Goal: Find specific page/section: Find specific page/section

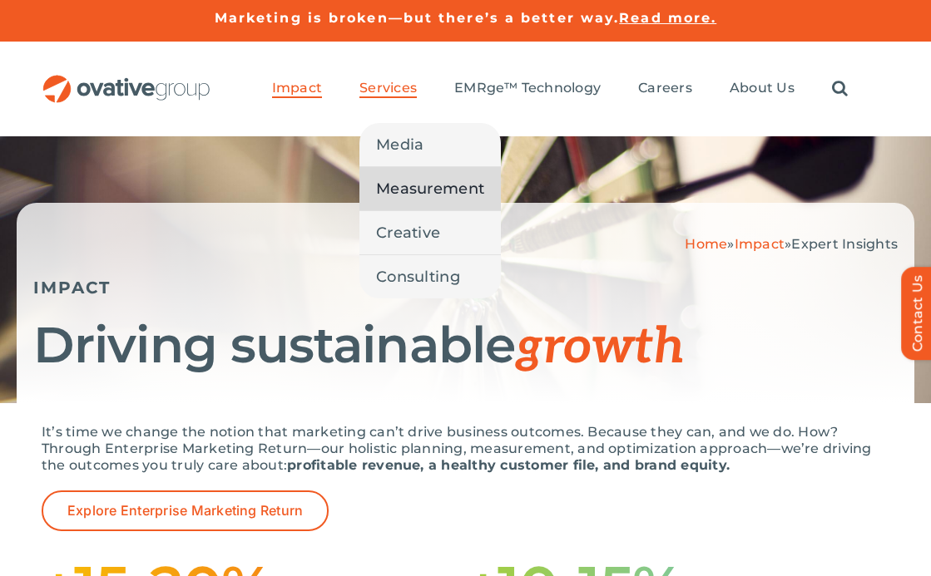
click at [402, 193] on span "Measurement" at bounding box center [430, 188] width 108 height 23
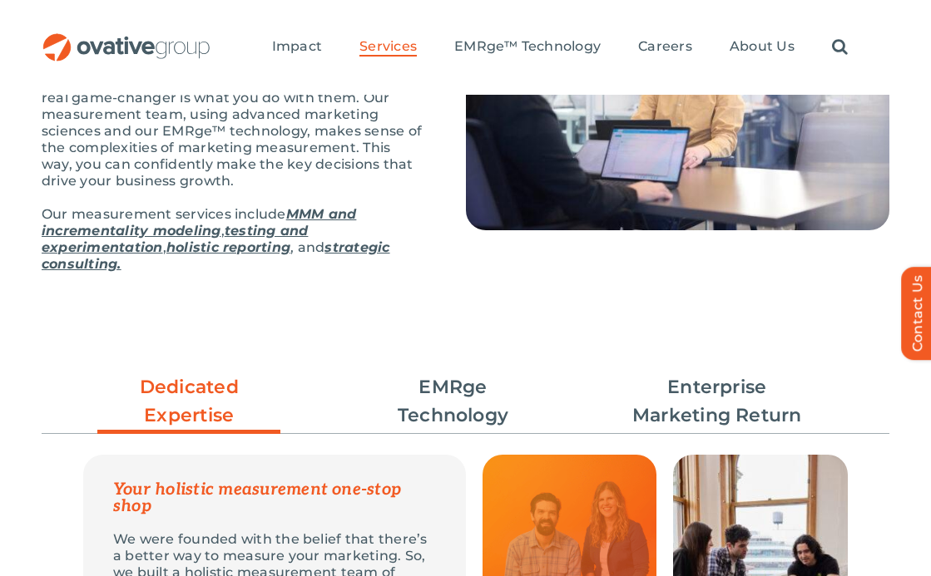
scroll to position [208, 0]
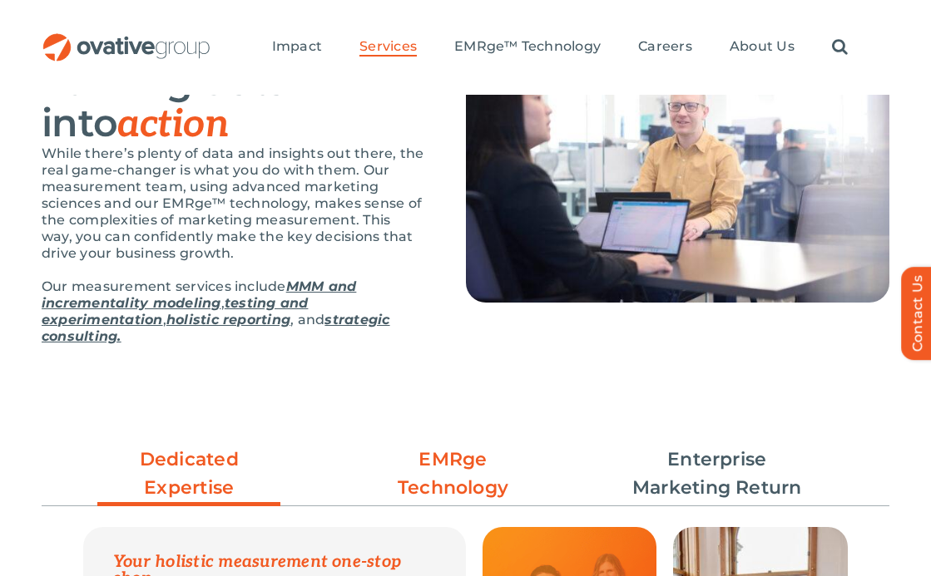
click at [443, 472] on link "EMRge Technology" at bounding box center [453, 474] width 183 height 57
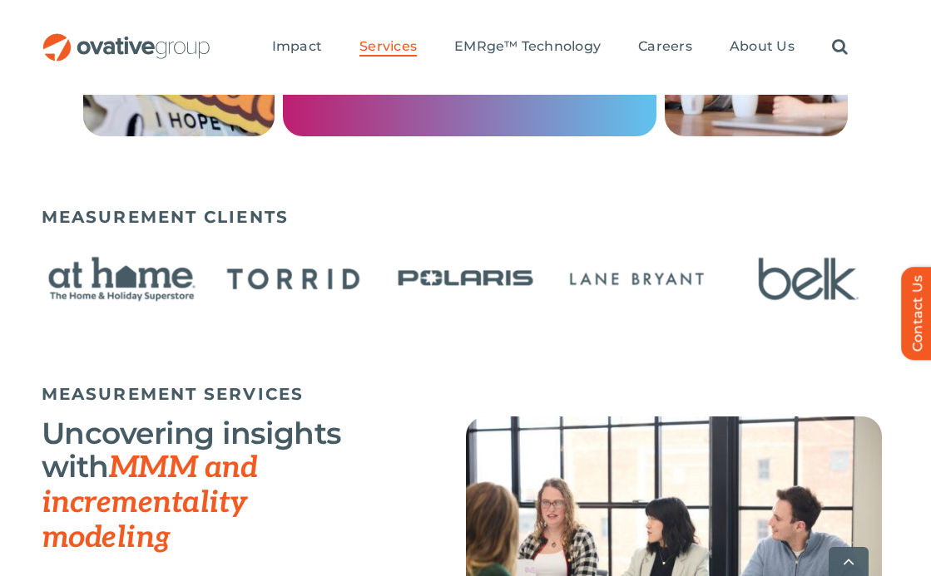
scroll to position [1443, 0]
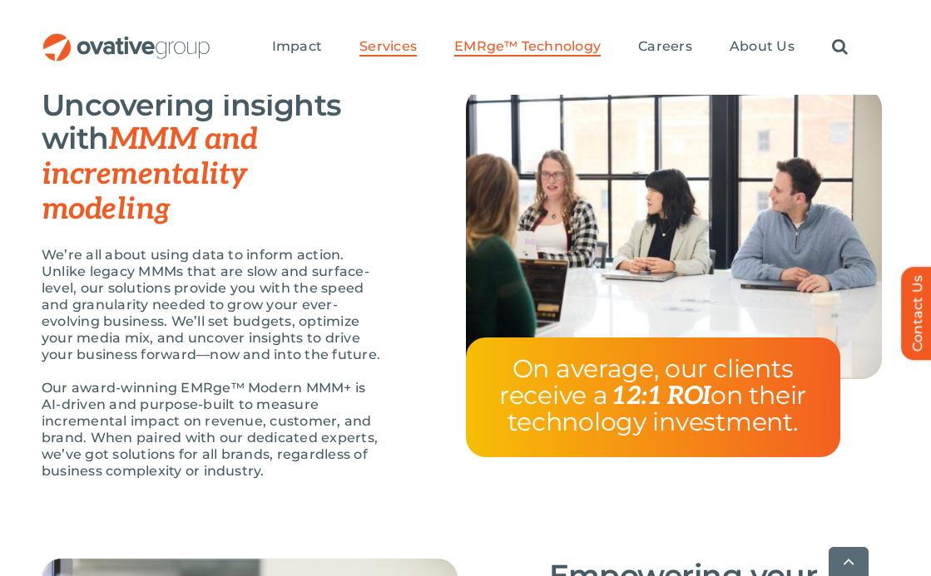
click at [560, 46] on span "EMRge™ Technology" at bounding box center [527, 46] width 146 height 17
